Goal: Task Accomplishment & Management: Use online tool/utility

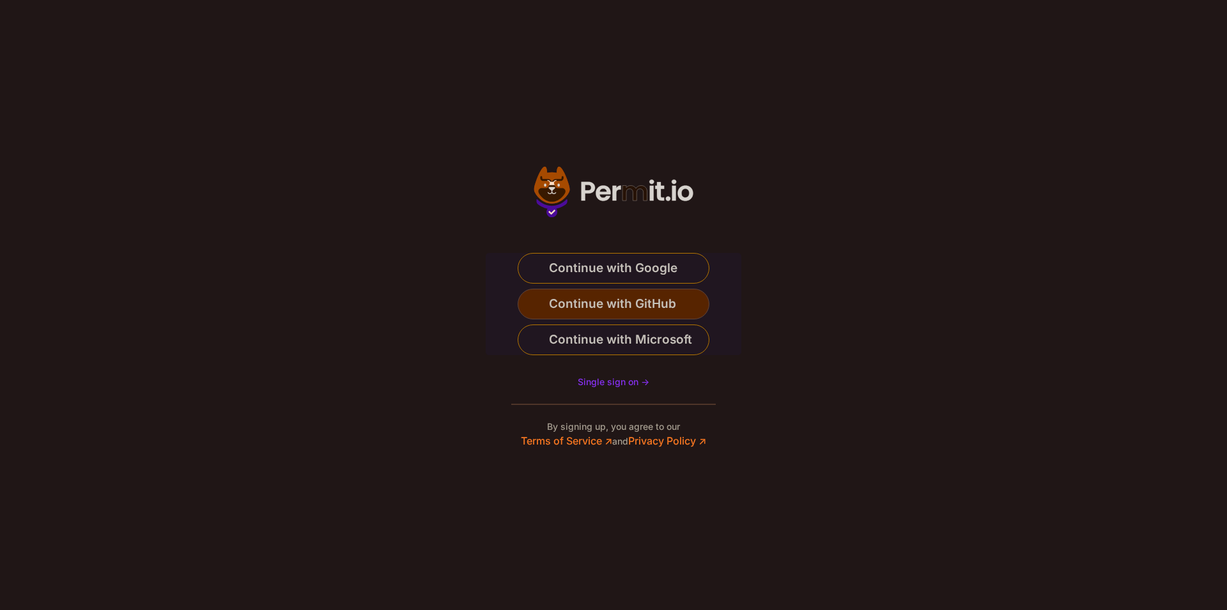
click at [624, 309] on span "Continue with GitHub" at bounding box center [612, 304] width 127 height 20
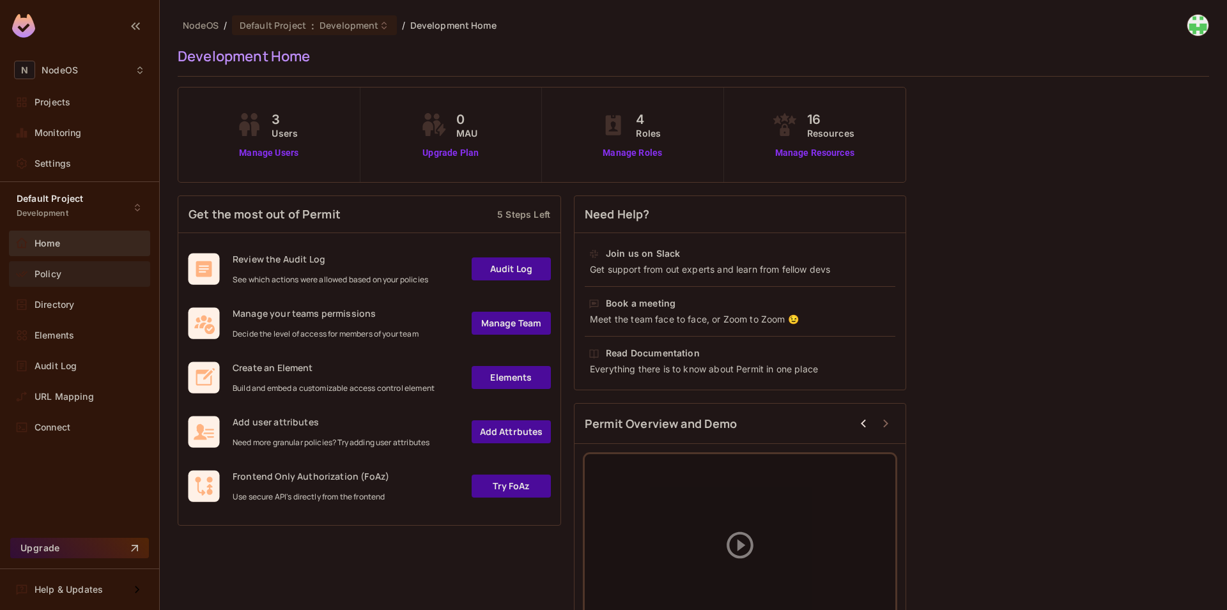
click at [55, 275] on span "Policy" at bounding box center [48, 274] width 27 height 10
